Goal: Download file/media

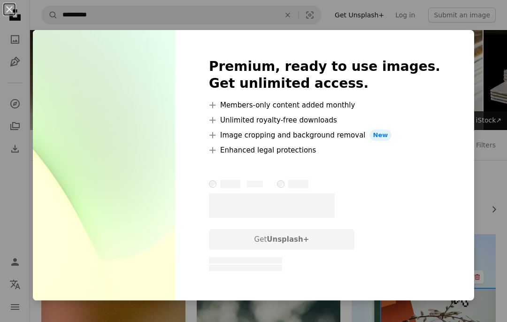
scroll to position [399, 0]
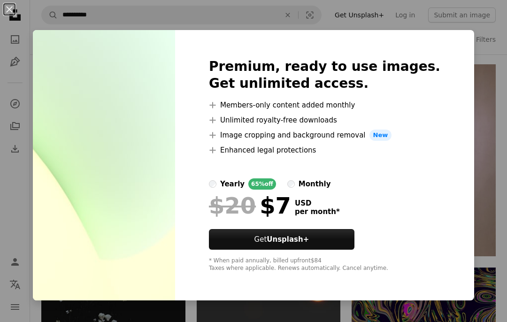
click at [459, 38] on div "Premium, ready to use images. Get unlimited access. A plus sign Members-only co…" at bounding box center [324, 165] width 299 height 271
click at [480, 52] on div "An X shape Premium, ready to use images. Get unlimited access. A plus sign Memb…" at bounding box center [253, 161] width 507 height 322
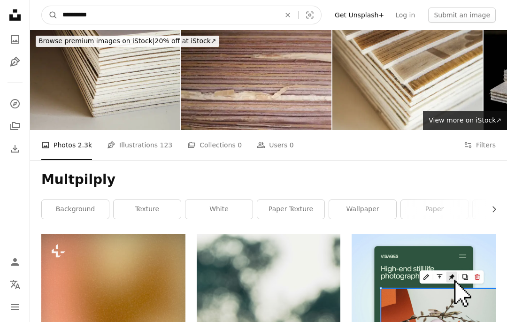
click at [235, 21] on input "**********" at bounding box center [168, 15] width 220 height 18
type input "*******"
click at [50, 15] on button "A magnifying glass" at bounding box center [50, 15] width 16 height 18
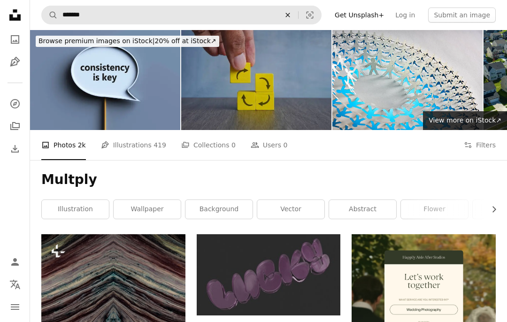
click at [292, 19] on button "An X shape" at bounding box center [288, 15] width 21 height 18
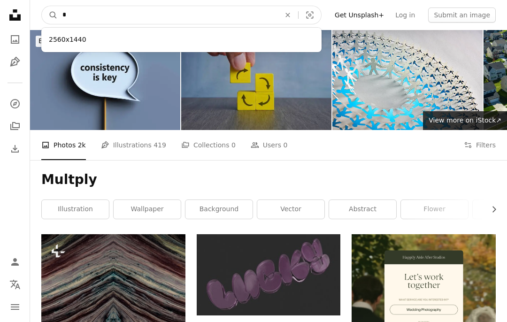
type input "*"
click at [50, 15] on button "A magnifying glass" at bounding box center [50, 15] width 16 height 18
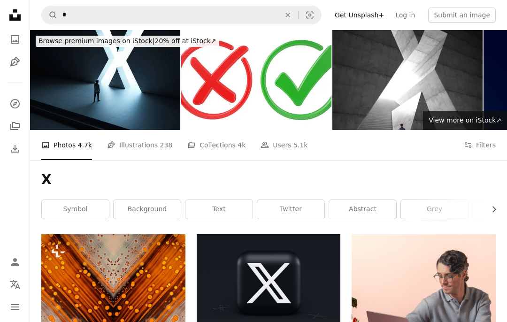
scroll to position [0, -1]
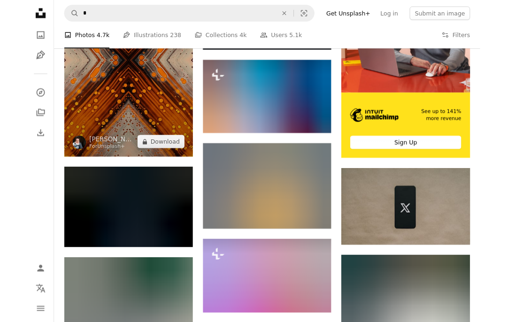
scroll to position [275, 0]
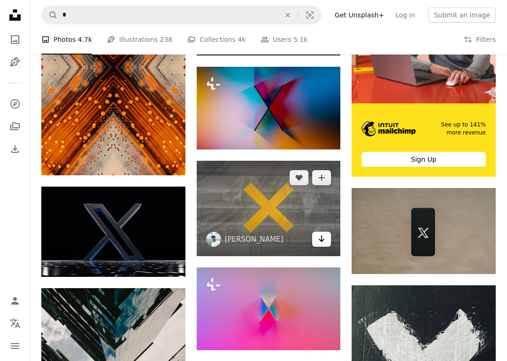
click at [321, 241] on icon "Arrow pointing down" at bounding box center [322, 238] width 8 height 11
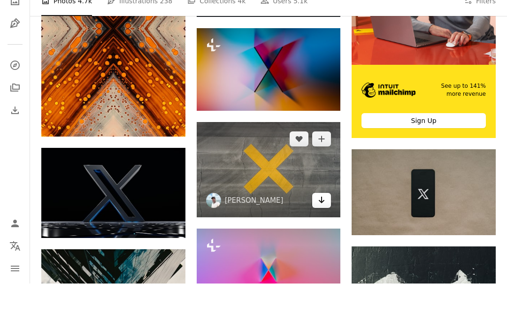
scroll to position [314, 0]
